Goal: Transaction & Acquisition: Book appointment/travel/reservation

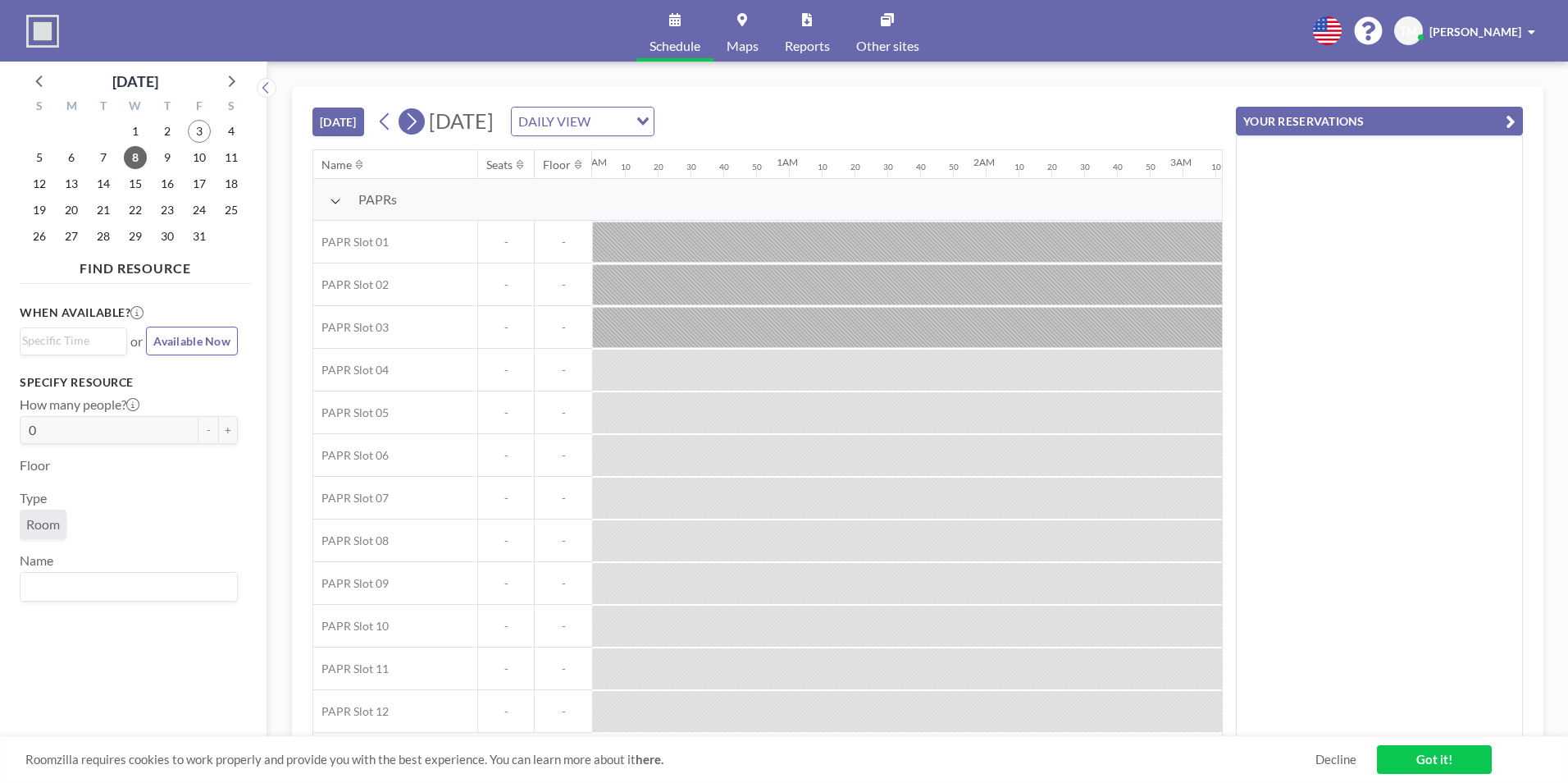
click at [423, 129] on button at bounding box center [411, 121] width 26 height 26
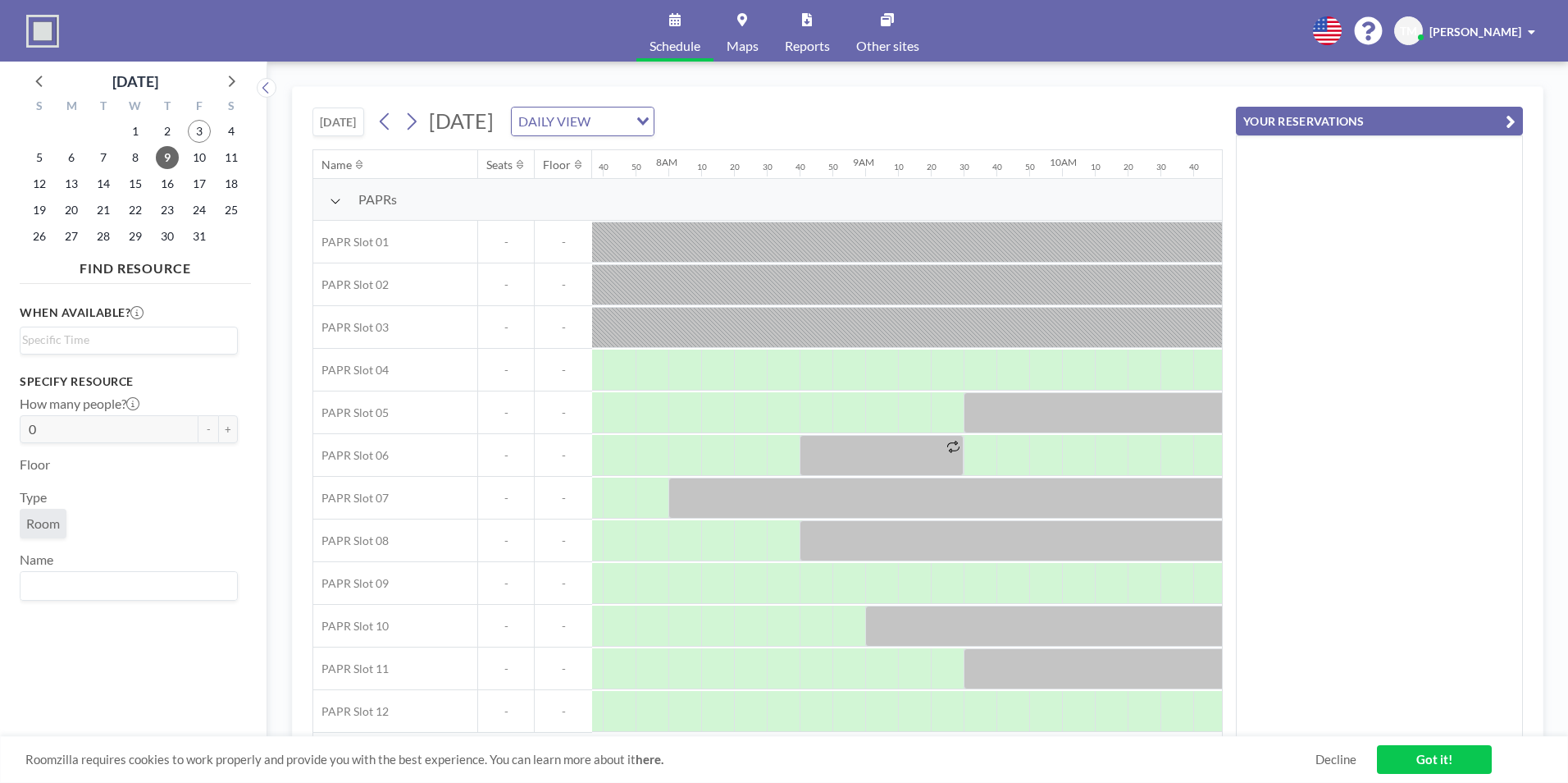
scroll to position [0, 1542]
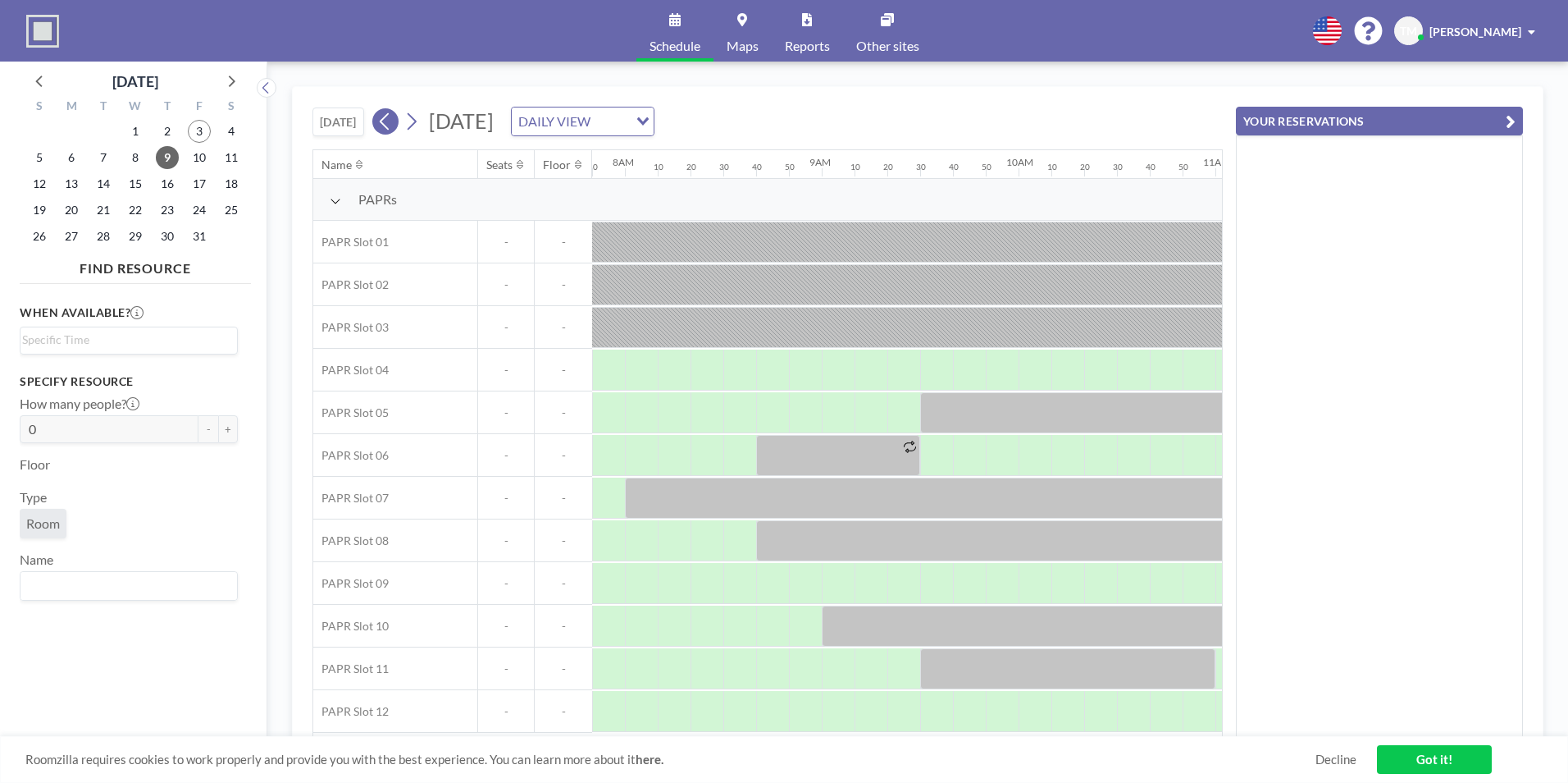
click at [388, 123] on icon at bounding box center [385, 121] width 15 height 24
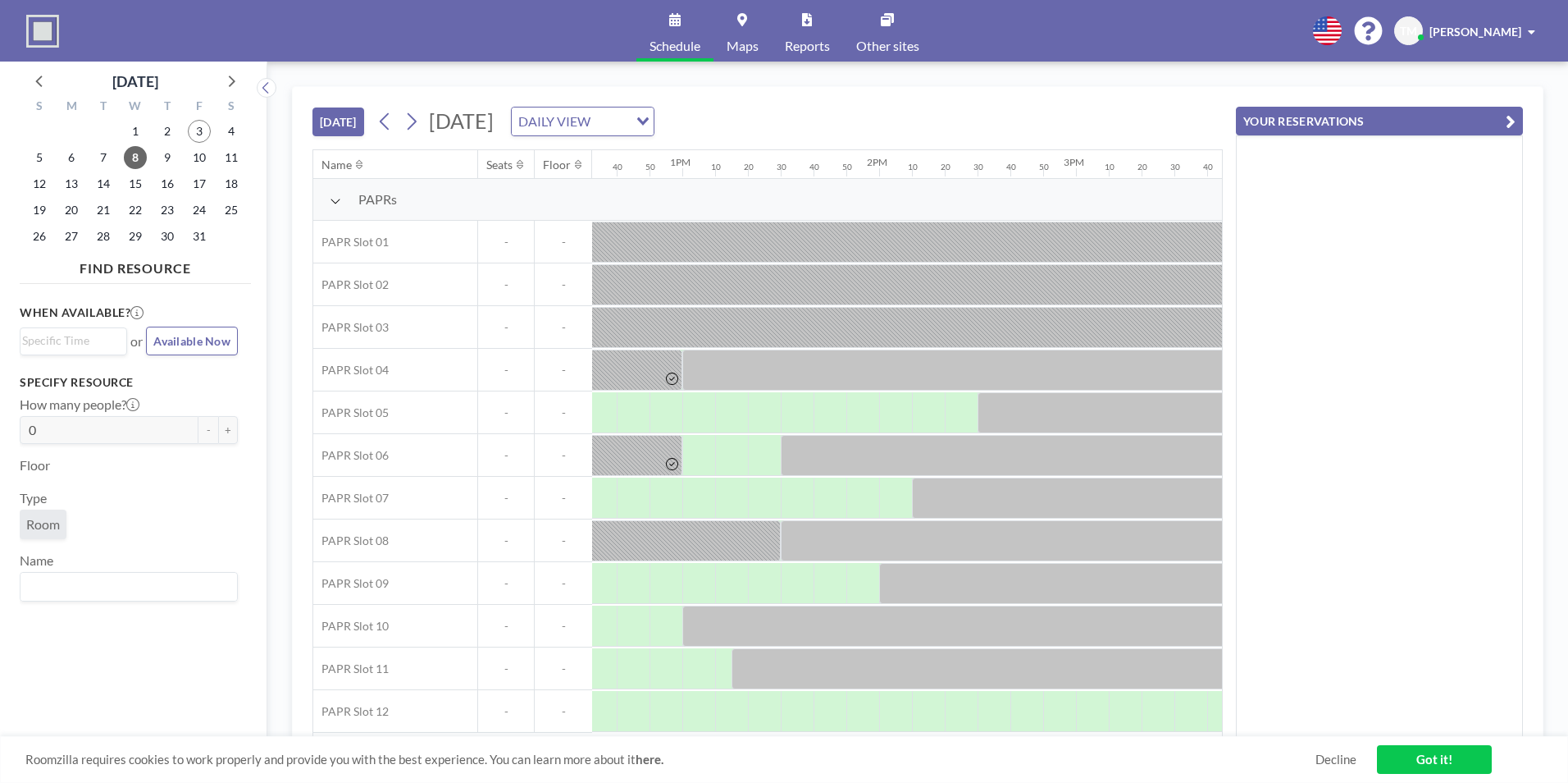
scroll to position [5, 2459]
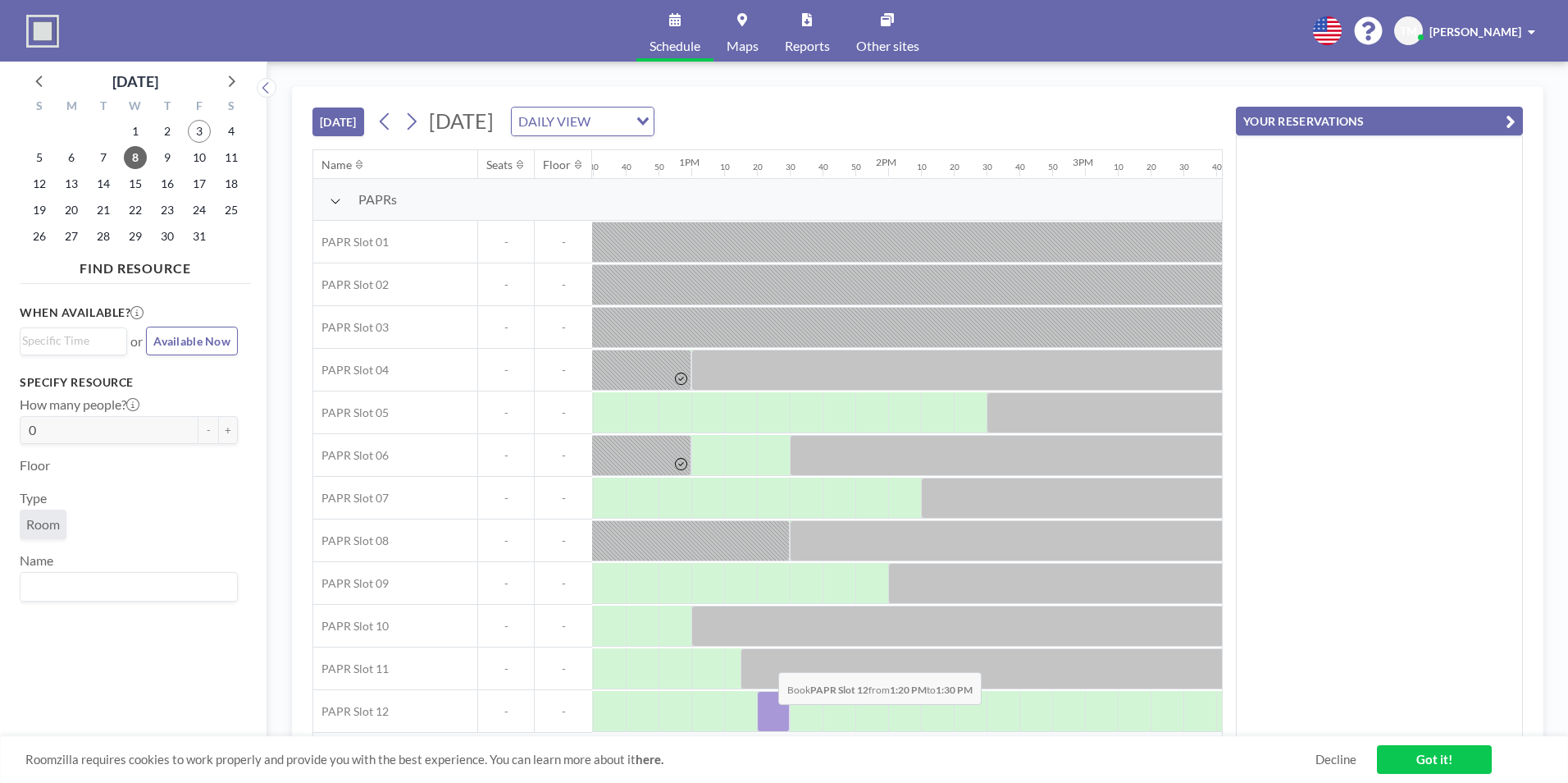
click at [765, 716] on div at bounding box center [773, 711] width 33 height 41
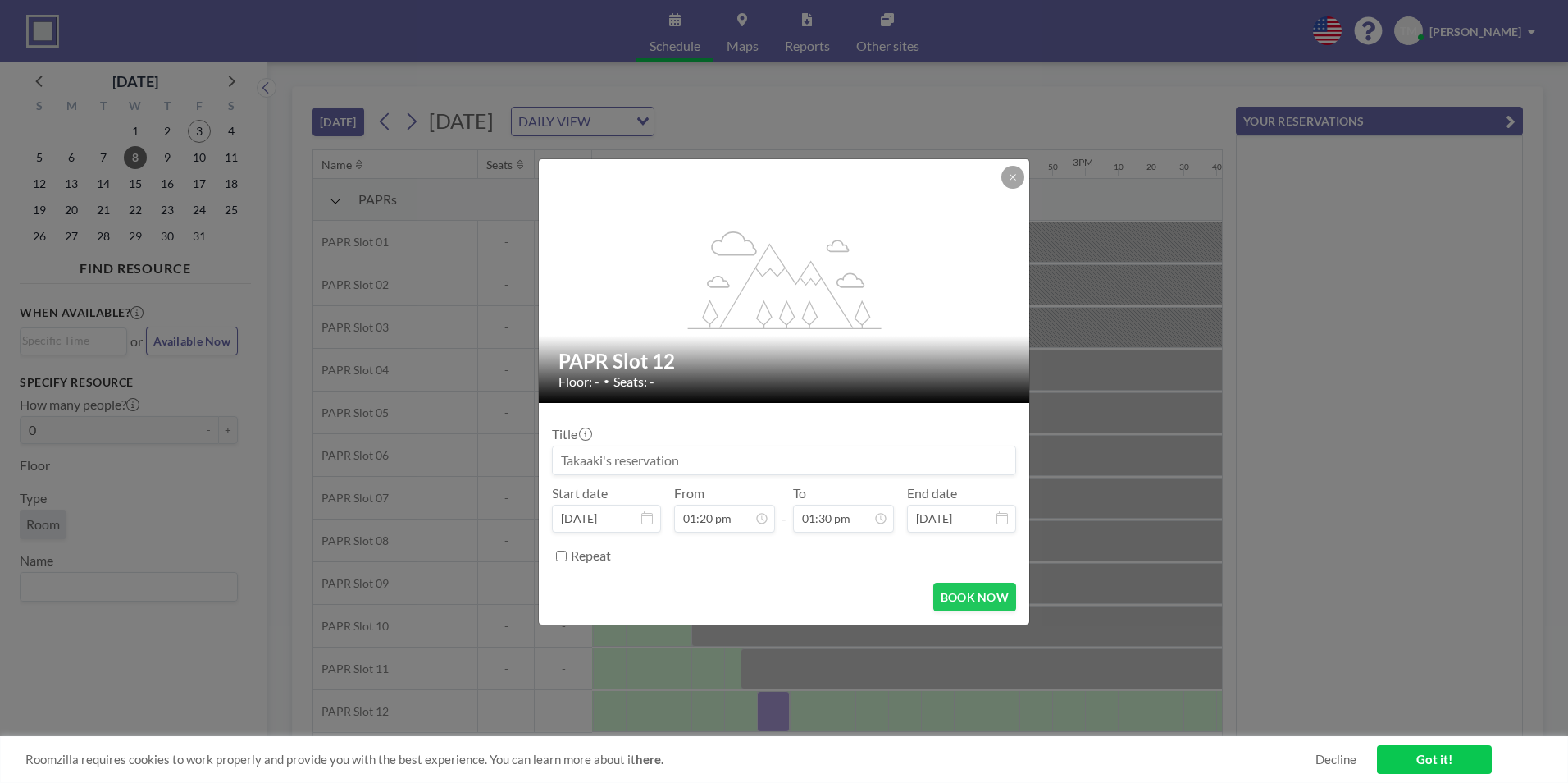
scroll to position [2365, 0]
click at [1004, 167] on div at bounding box center [1012, 177] width 23 height 23
click at [1015, 178] on icon at bounding box center [1012, 177] width 10 height 10
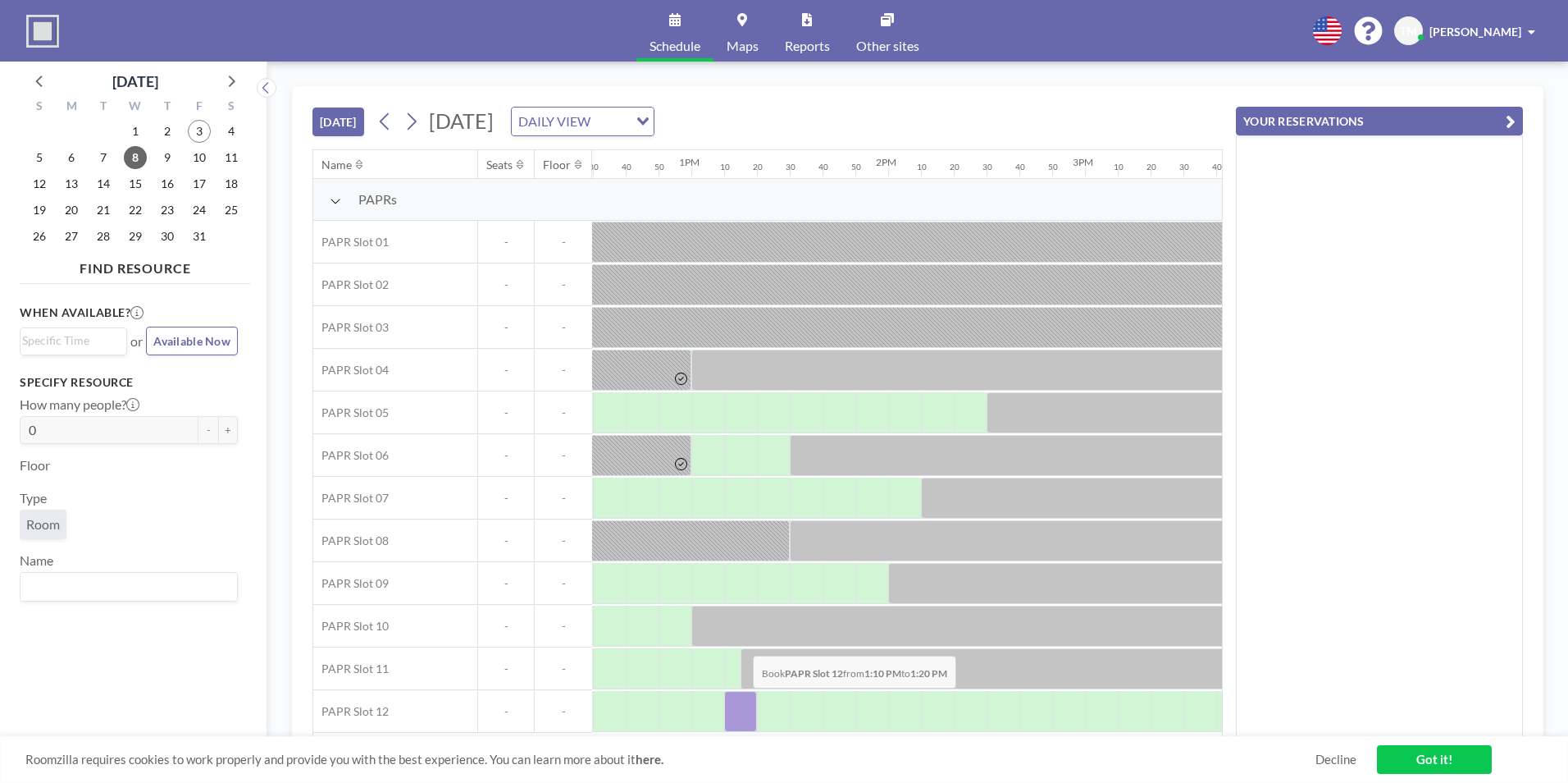
click at [739, 700] on div at bounding box center [740, 711] width 33 height 41
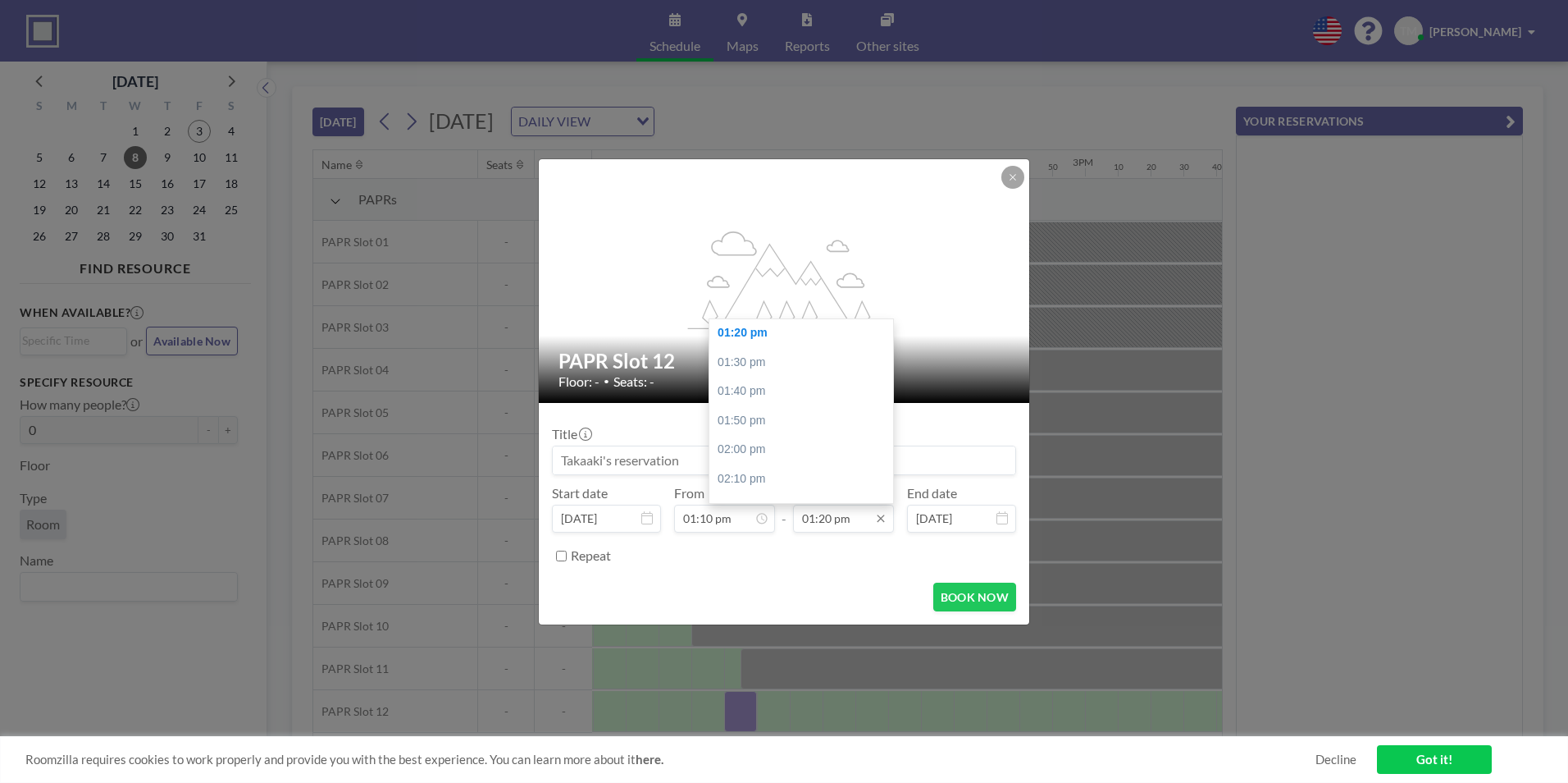
click at [847, 520] on input "01:20 pm" at bounding box center [842, 518] width 100 height 28
click at [790, 411] on div "05:30 pm" at bounding box center [805, 406] width 192 height 30
type input "05:30 pm"
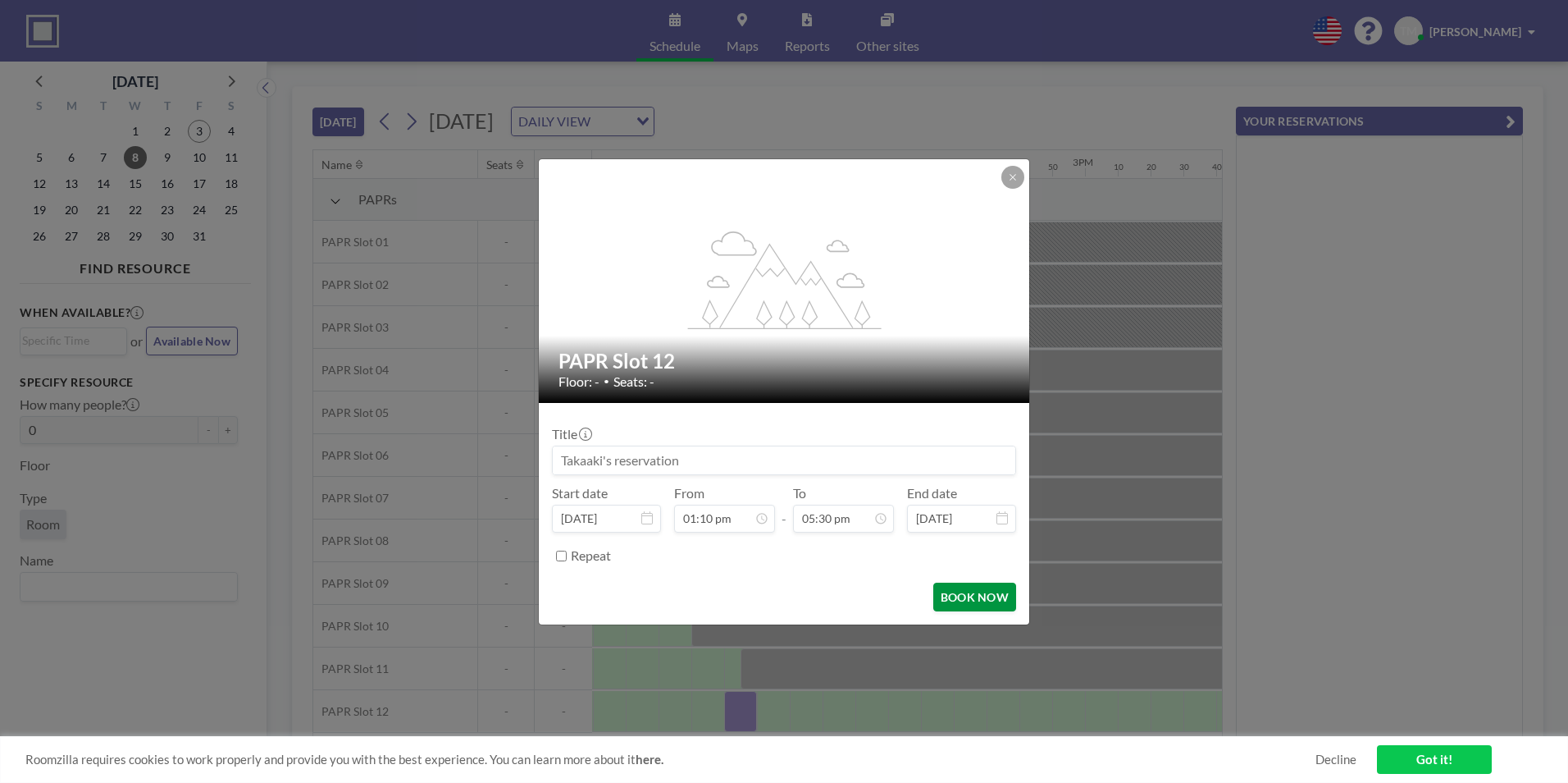
click at [966, 590] on button "BOOK NOW" at bounding box center [974, 597] width 83 height 29
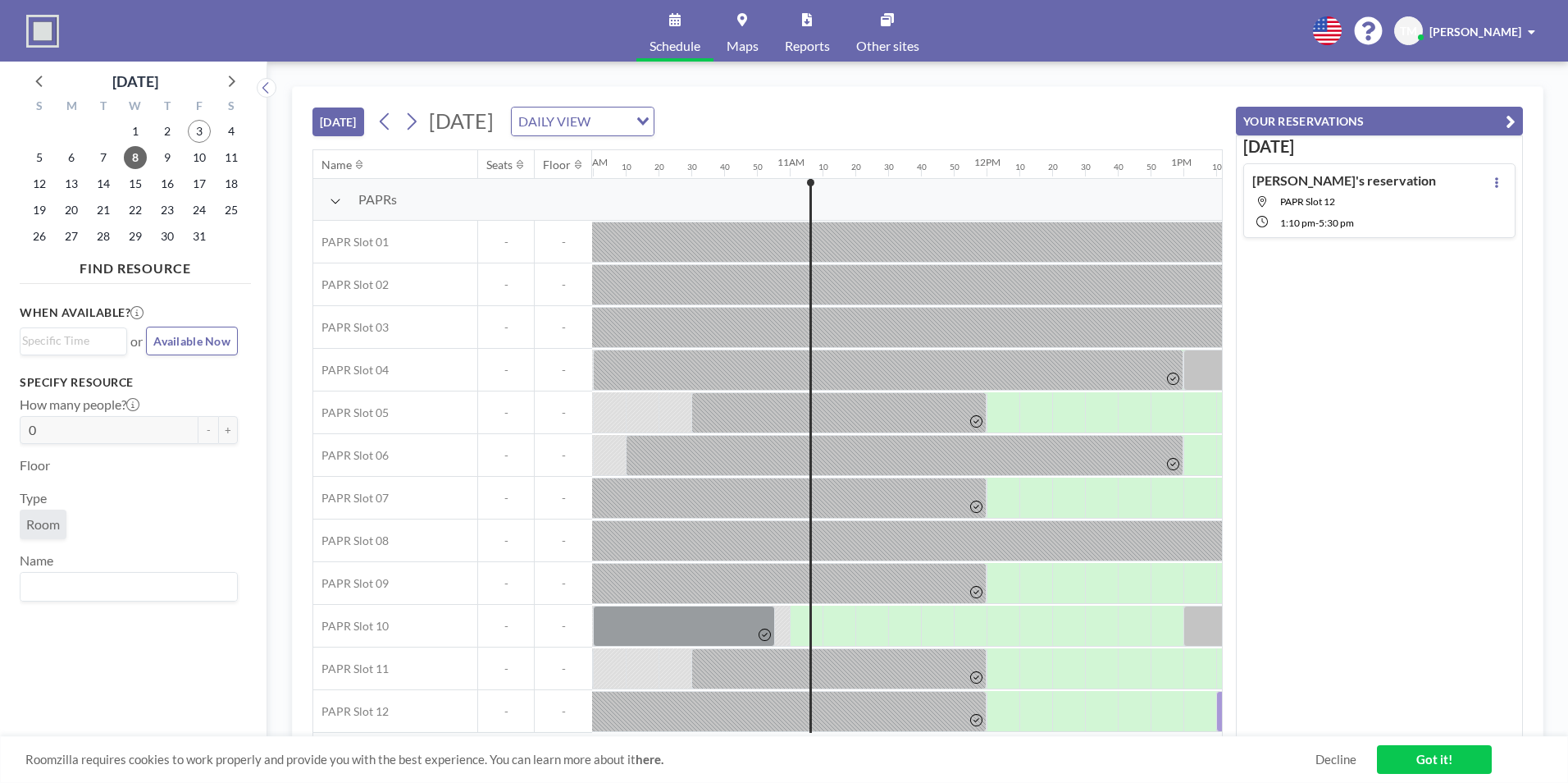
scroll to position [5, 1976]
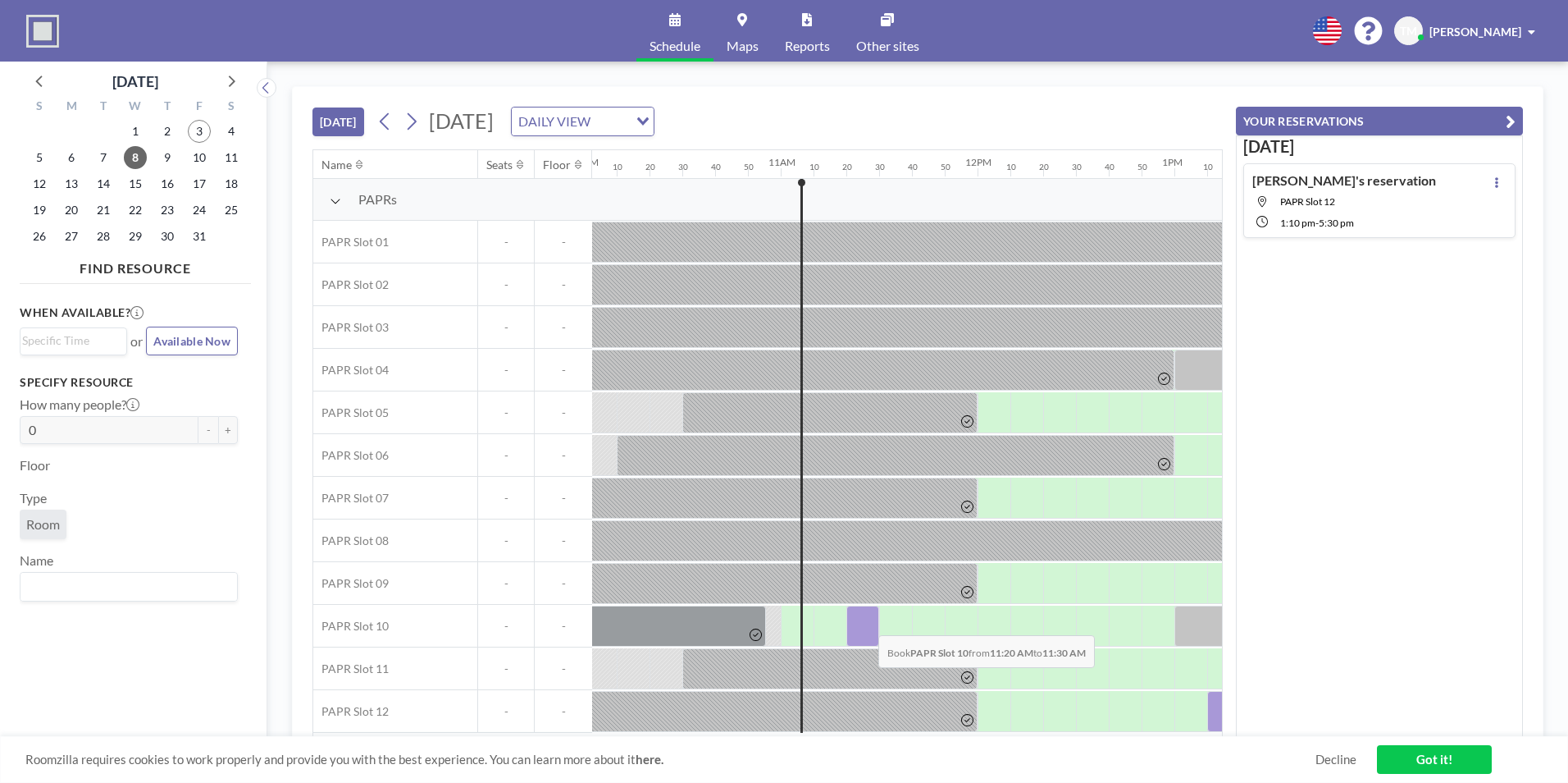
click at [865, 623] on div at bounding box center [862, 625] width 33 height 41
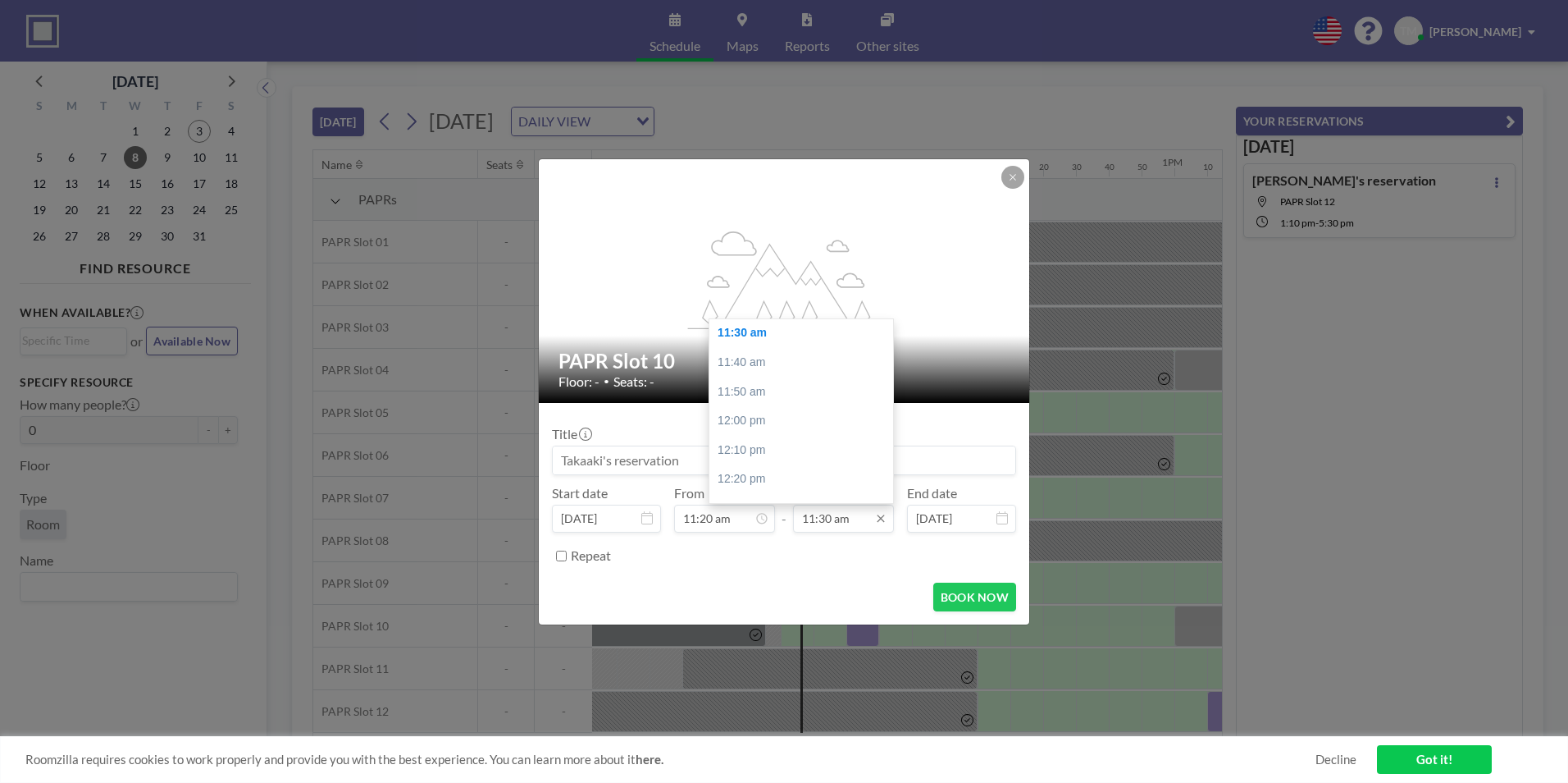
click at [863, 527] on input "11:30 am" at bounding box center [842, 518] width 100 height 28
click at [793, 346] on div "12:00 pm" at bounding box center [805, 339] width 192 height 30
type input "12:00 pm"
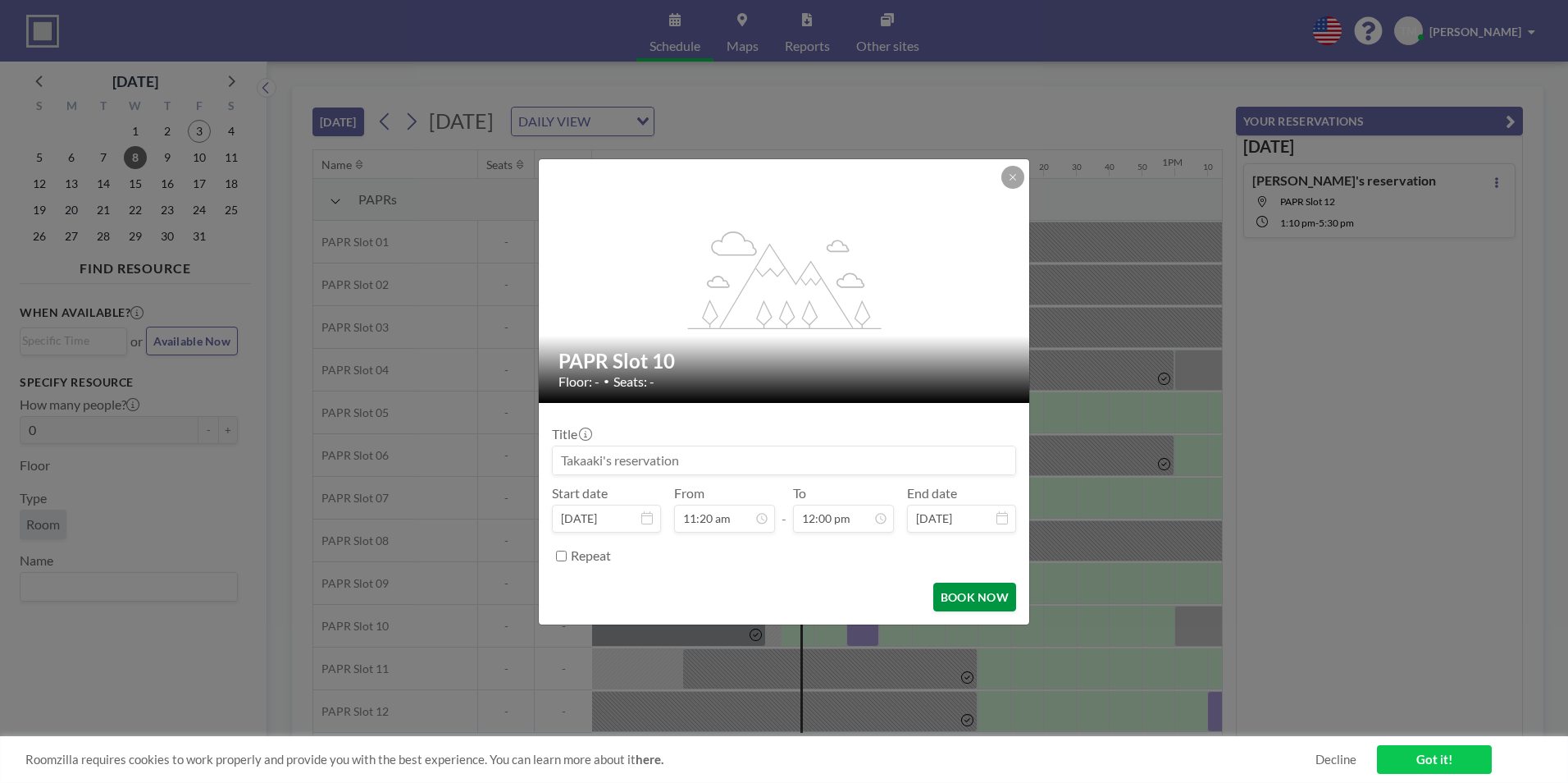
click at [969, 598] on button "BOOK NOW" at bounding box center [974, 597] width 83 height 29
